Goal: Task Accomplishment & Management: Use online tool/utility

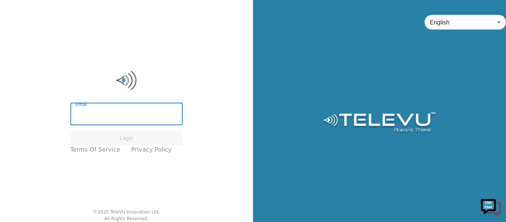
click at [138, 118] on input "Email" at bounding box center [126, 115] width 113 height 21
type input "[EMAIL_ADDRESS][DOMAIN_NAME]"
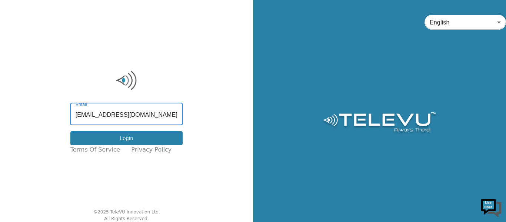
click at [156, 138] on button "Login" at bounding box center [126, 138] width 113 height 14
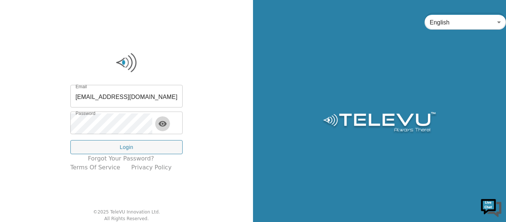
click at [167, 125] on icon "toggle password visibility" at bounding box center [162, 123] width 9 height 9
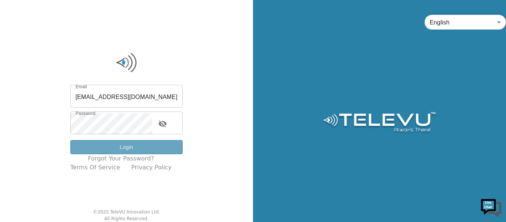
click at [146, 145] on button "Login" at bounding box center [126, 147] width 113 height 14
